Goal: Register for event/course

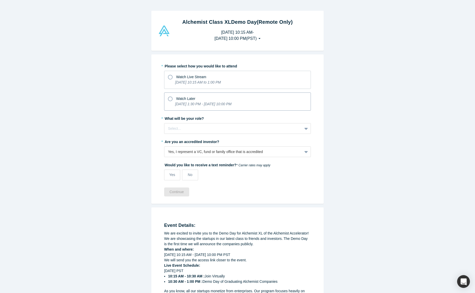
click at [169, 98] on icon at bounding box center [170, 99] width 5 height 5
click at [0, 0] on input "Watch Later [DATE] 1:30 PM - [DATE] 10:00 PM" at bounding box center [0, 0] width 0 height 0
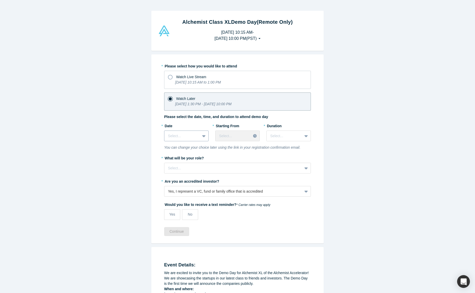
click at [204, 136] on icon at bounding box center [203, 136] width 3 height 2
click at [198, 147] on div "[DATE]" at bounding box center [186, 148] width 44 height 9
click at [255, 137] on icon at bounding box center [255, 136] width 4 height 4
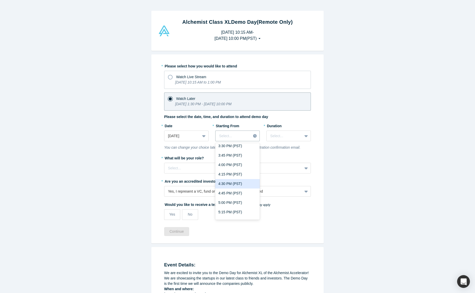
scroll to position [89, 0]
click at [225, 204] on div "5:00 PM (PST)" at bounding box center [237, 201] width 44 height 9
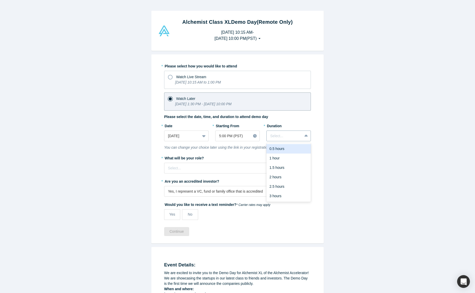
click at [308, 132] on div at bounding box center [306, 135] width 8 height 9
click at [287, 194] on div "3 hours" at bounding box center [288, 195] width 44 height 9
click at [213, 166] on div at bounding box center [233, 168] width 131 height 6
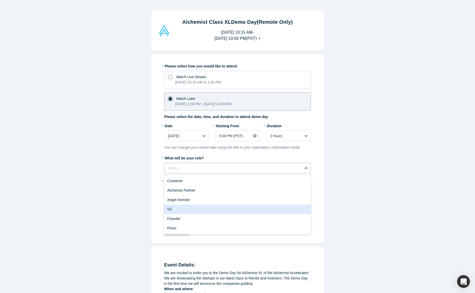
click at [191, 209] on div "VC" at bounding box center [237, 209] width 147 height 9
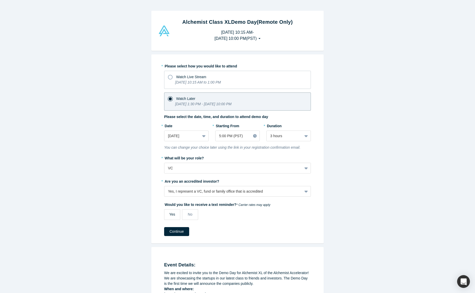
click at [173, 215] on span "Yes" at bounding box center [172, 214] width 6 height 4
click at [0, 0] on input "Yes" at bounding box center [0, 0] width 0 height 0
select select "US"
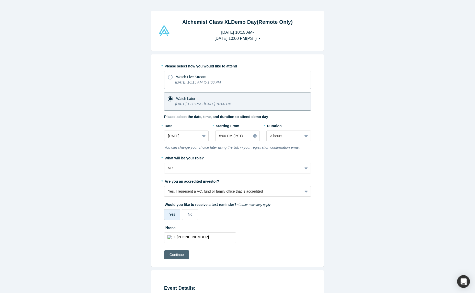
click at [178, 256] on button "Continue" at bounding box center [176, 254] width 25 height 9
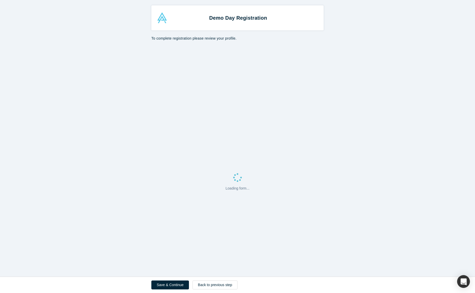
select select "US"
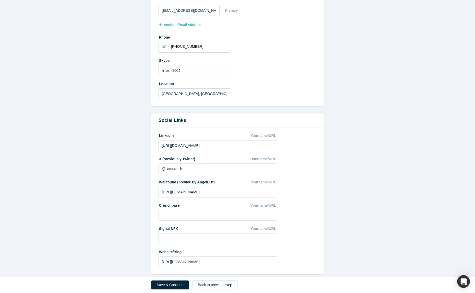
scroll to position [173, 0]
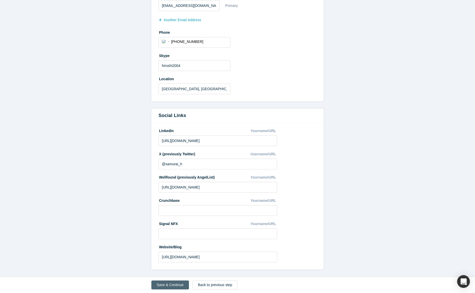
click at [172, 285] on button "Save & Continue" at bounding box center [170, 285] width 38 height 9
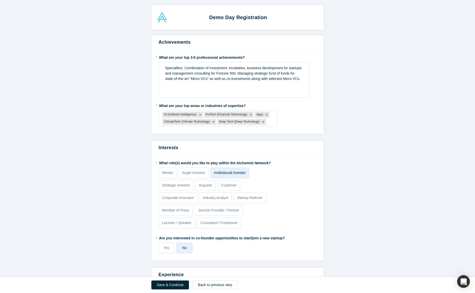
scroll to position [1, 0]
click at [168, 287] on button "Save & Continue" at bounding box center [170, 285] width 38 height 9
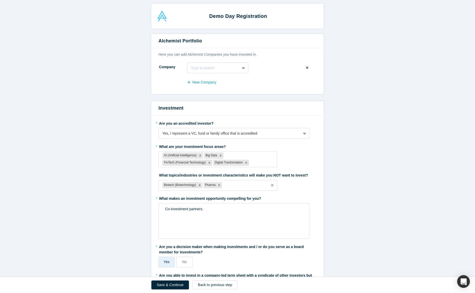
scroll to position [3, 0]
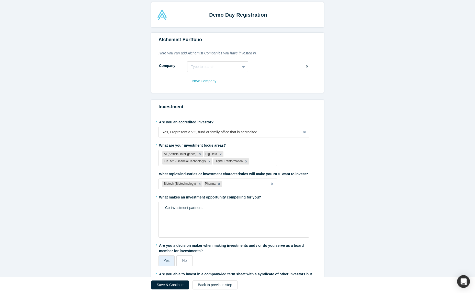
click at [167, 264] on label "Yes" at bounding box center [166, 261] width 16 height 11
click at [0, 0] on input "Yes" at bounding box center [0, 0] width 0 height 0
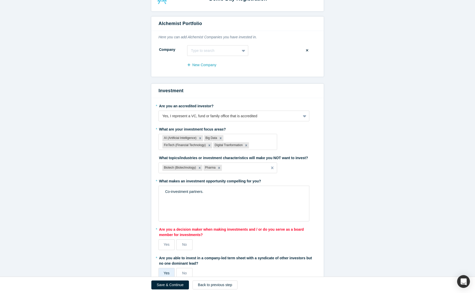
scroll to position [36, 0]
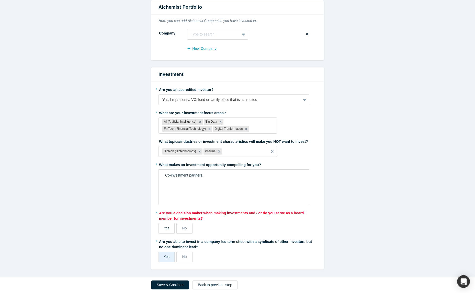
click at [164, 227] on span "Yes" at bounding box center [167, 228] width 6 height 4
click at [0, 0] on input "Yes" at bounding box center [0, 0] width 0 height 0
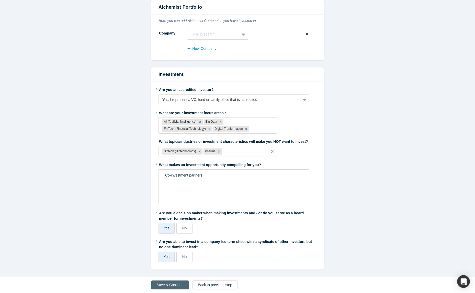
click at [167, 284] on button "Save & Continue" at bounding box center [170, 285] width 38 height 9
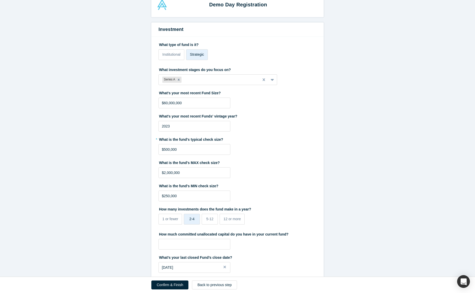
scroll to position [0, 0]
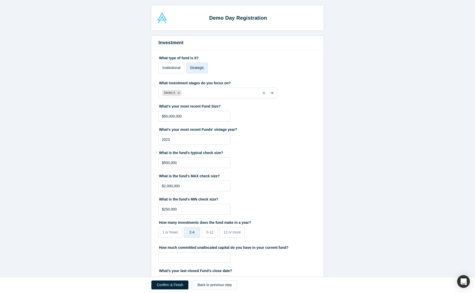
click at [168, 67] on span "Institutional" at bounding box center [171, 68] width 18 height 4
click at [0, 0] on input "Institutional" at bounding box center [0, 0] width 0 height 0
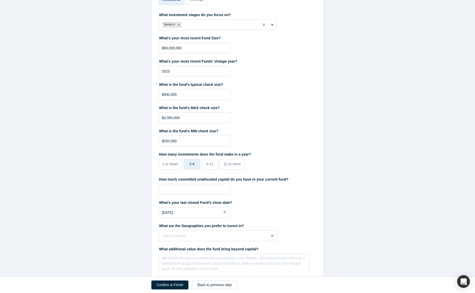
scroll to position [72, 0]
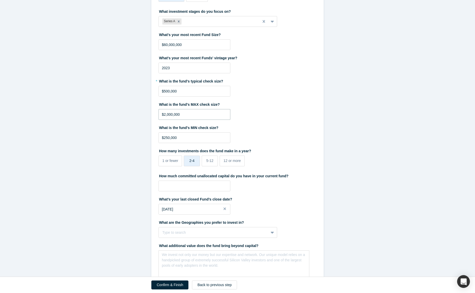
click at [165, 115] on input "$2,000,000" at bounding box center [194, 114] width 72 height 11
type input "$1,000,000"
click at [291, 133] on div "What is the fund's MIN check size? $250,000" at bounding box center [237, 133] width 158 height 20
click at [210, 186] on input "tel" at bounding box center [194, 186] width 72 height 11
click at [274, 199] on label "What’s your last closed Fund’s close date?" at bounding box center [237, 198] width 158 height 7
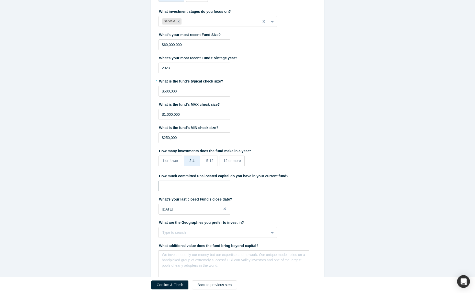
click at [209, 186] on input "tel" at bounding box center [194, 186] width 72 height 11
type input "$5"
type input "$3,000,000"
click at [225, 209] on button "Close" at bounding box center [227, 209] width 8 height 11
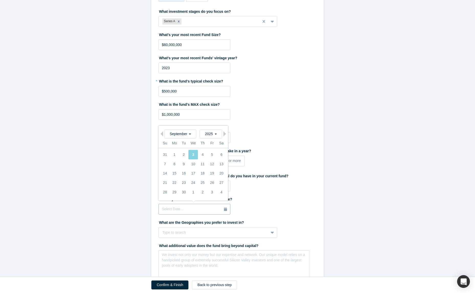
click at [225, 209] on icon "button" at bounding box center [225, 210] width 3 height 4
click at [215, 134] on span "2025" at bounding box center [211, 134] width 12 height 4
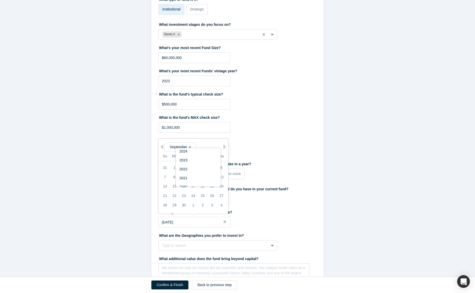
scroll to position [61, 0]
click at [198, 158] on div "2023" at bounding box center [198, 156] width 45 height 9
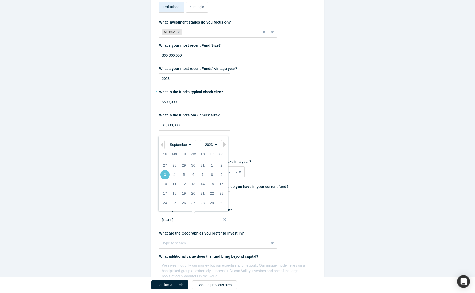
scroll to position [62, 0]
click at [261, 215] on div "What’s your last closed Fund’s close date? [DATE] Previous Month Next Month [DA…" at bounding box center [237, 215] width 158 height 20
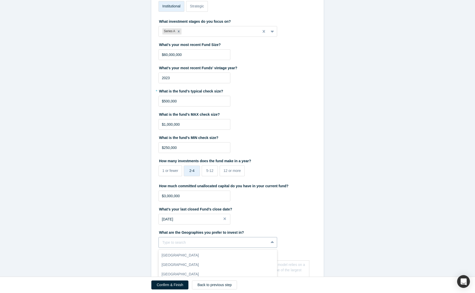
scroll to position [113, 0]
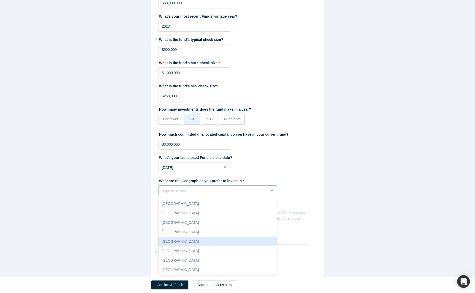
click at [272, 196] on div "[GEOGRAPHIC_DATA], 5 of 10. 10 results available. Use Up and Down to choose opt…" at bounding box center [217, 191] width 119 height 11
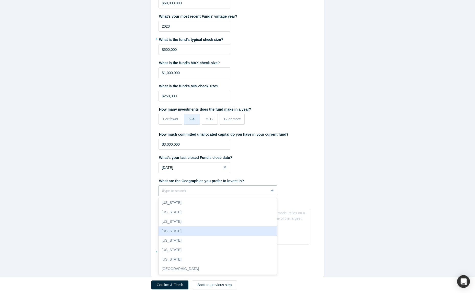
scroll to position [0, 0]
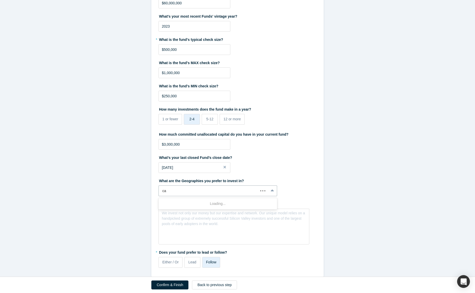
type input "cal"
click at [180, 214] on div "[US_STATE]" at bounding box center [217, 213] width 119 height 9
click at [178, 217] on div "rdw-editor" at bounding box center [234, 214] width 138 height 5
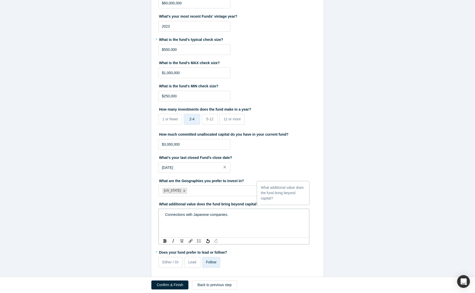
click at [193, 215] on span "Connections with Japanese companies." at bounding box center [196, 215] width 63 height 4
click at [231, 214] on div "Connection to Japanese companies." at bounding box center [234, 214] width 138 height 5
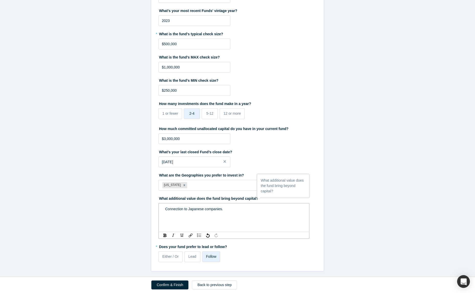
scroll to position [120, 0]
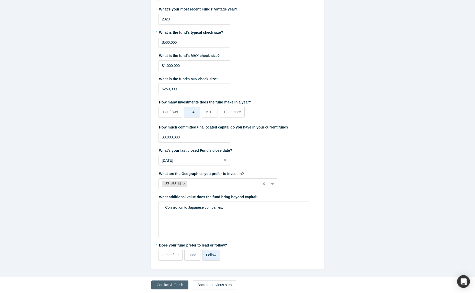
click at [165, 285] on button "Confirm & Finish" at bounding box center [169, 285] width 37 height 9
